Goal: Contribute content: Contribute content

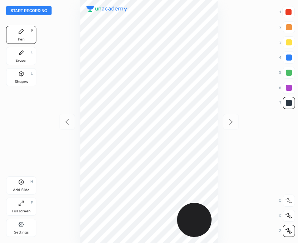
scroll to position [243, 177]
click at [27, 11] on button "Start recording" at bounding box center [29, 10] width 46 height 9
click at [27, 9] on button "End recording" at bounding box center [27, 10] width 42 height 9
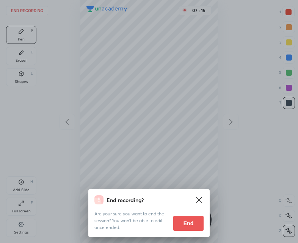
click at [192, 220] on button "End" at bounding box center [188, 223] width 30 height 15
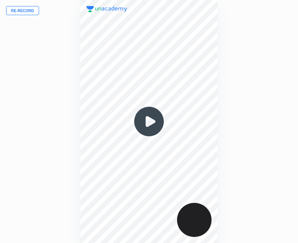
click at [24, 12] on button "Re-record" at bounding box center [22, 10] width 33 height 9
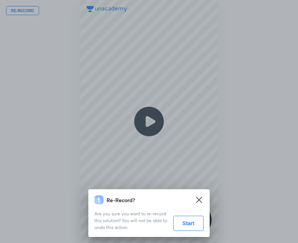
click at [187, 225] on button "Start" at bounding box center [188, 223] width 30 height 15
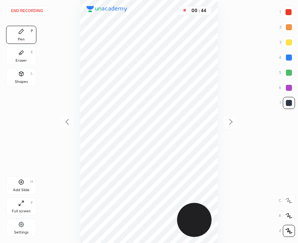
click at [286, 13] on div at bounding box center [289, 12] width 6 height 6
click at [25, 183] on div "Add Slide H" at bounding box center [21, 186] width 30 height 18
click at [24, 77] on div "Shapes L" at bounding box center [21, 77] width 30 height 18
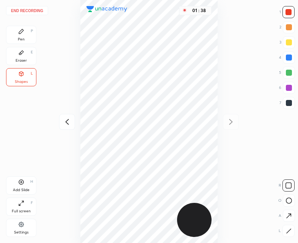
click at [290, 217] on icon at bounding box center [289, 216] width 8 height 8
click at [289, 231] on icon at bounding box center [289, 232] width 6 height 6
click at [20, 31] on icon at bounding box center [21, 31] width 5 height 5
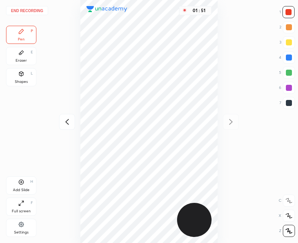
click at [66, 122] on icon at bounding box center [67, 122] width 9 height 9
click at [232, 122] on icon at bounding box center [230, 122] width 3 height 6
click at [67, 121] on icon at bounding box center [67, 122] width 3 height 6
click at [233, 124] on icon at bounding box center [230, 122] width 9 height 9
click at [67, 123] on icon at bounding box center [67, 122] width 3 height 6
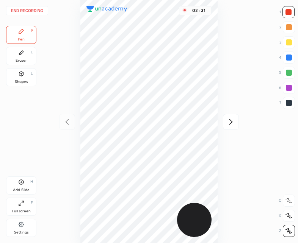
click at [237, 119] on div at bounding box center [231, 122] width 16 height 16
click at [65, 118] on icon at bounding box center [67, 122] width 9 height 9
click at [238, 125] on div at bounding box center [231, 122] width 16 height 16
click at [25, 57] on div "Eraser E" at bounding box center [21, 56] width 30 height 18
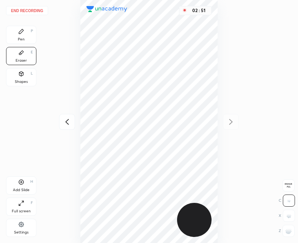
click at [28, 39] on div "Pen P" at bounding box center [21, 35] width 30 height 18
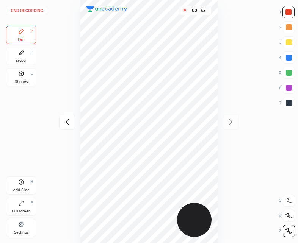
click at [25, 78] on div "Shapes L" at bounding box center [21, 77] width 30 height 18
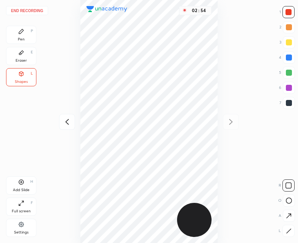
click at [290, 229] on icon at bounding box center [289, 232] width 6 height 6
click at [31, 37] on div "Pen P" at bounding box center [21, 35] width 30 height 18
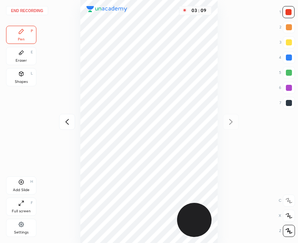
click at [70, 122] on icon at bounding box center [67, 122] width 9 height 9
click at [231, 122] on icon at bounding box center [230, 122] width 9 height 9
click at [27, 11] on button "End recording" at bounding box center [27, 10] width 42 height 9
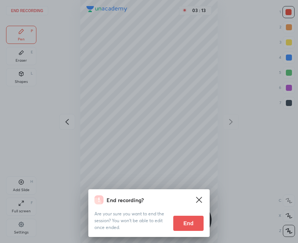
click at [181, 224] on button "End" at bounding box center [188, 223] width 30 height 15
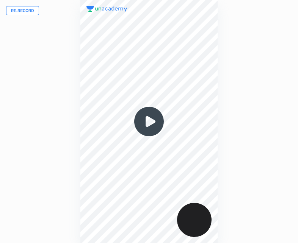
click at [145, 128] on img at bounding box center [149, 122] width 36 height 36
